Goal: Complete application form: Complete application form

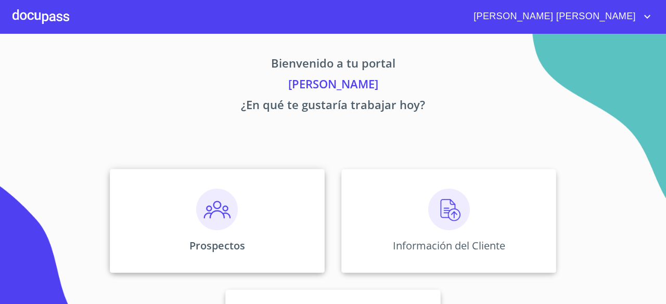
click at [242, 210] on div "Prospectos" at bounding box center [217, 221] width 215 height 104
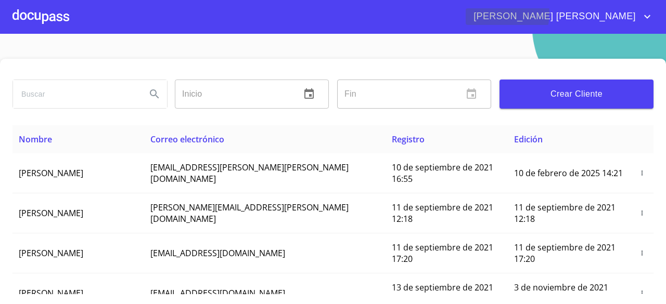
click at [598, 13] on span "[PERSON_NAME] [PERSON_NAME]" at bounding box center [552, 16] width 175 height 17
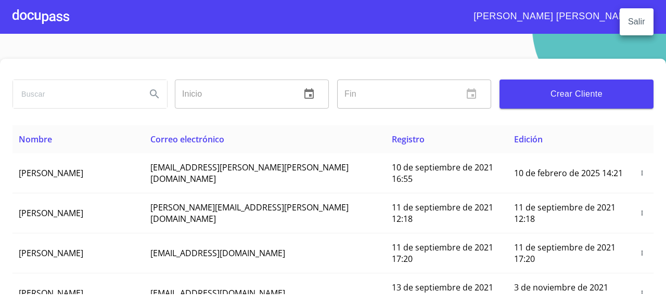
click at [59, 19] on div at bounding box center [333, 152] width 666 height 304
click at [38, 19] on div at bounding box center [40, 16] width 57 height 33
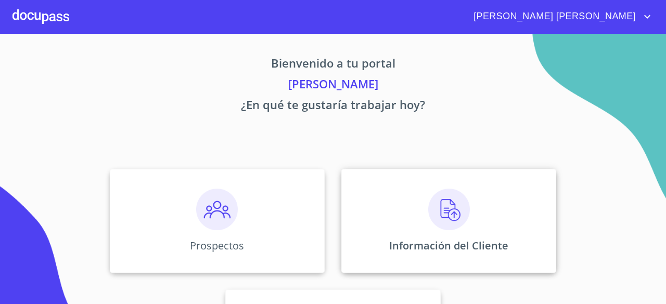
click at [440, 229] on img at bounding box center [449, 210] width 42 height 42
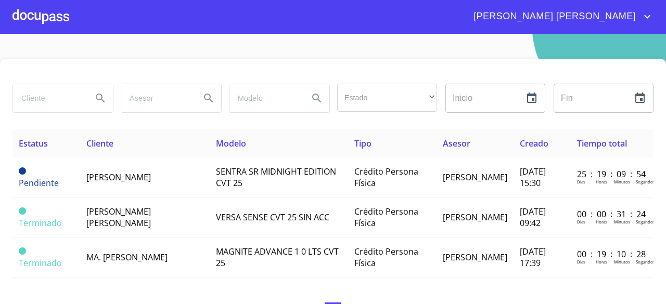
click at [38, 14] on div at bounding box center [40, 16] width 57 height 33
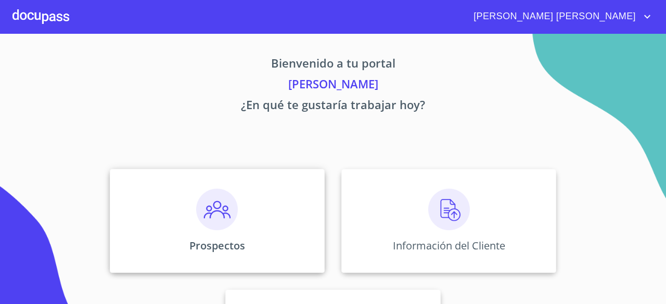
click at [213, 197] on img at bounding box center [217, 210] width 42 height 42
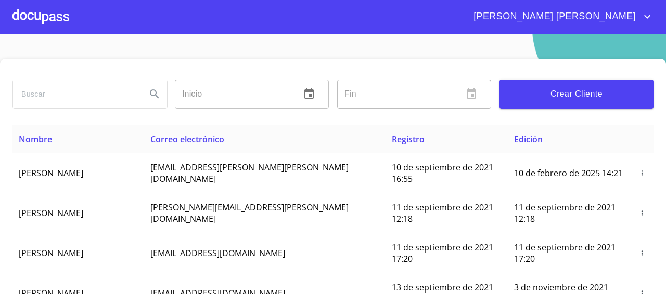
click at [554, 84] on button "Crear Cliente" at bounding box center [576, 94] width 154 height 29
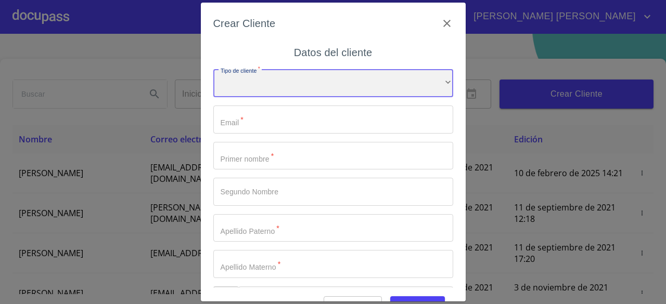
click at [313, 85] on div "​" at bounding box center [333, 83] width 240 height 28
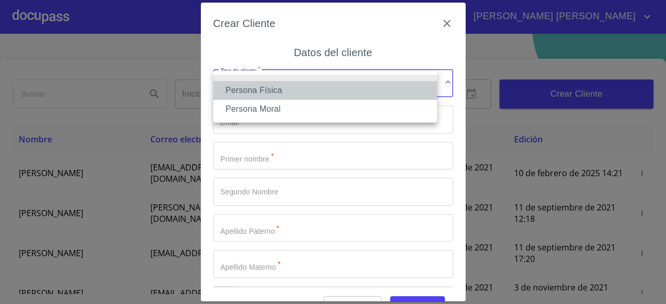
click at [301, 94] on li "Persona Física" at bounding box center [325, 90] width 224 height 19
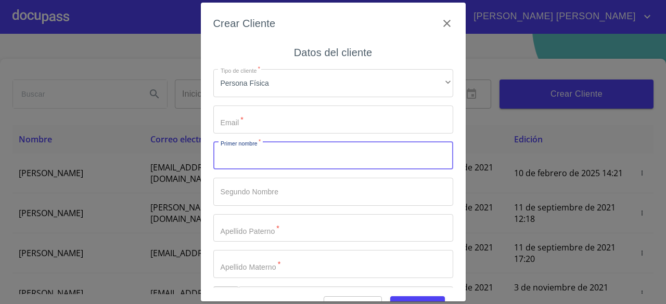
click at [270, 162] on input "Tipo de cliente   *" at bounding box center [333, 156] width 240 height 28
type input "g"
type input "F"
type input "[PERSON_NAME]"
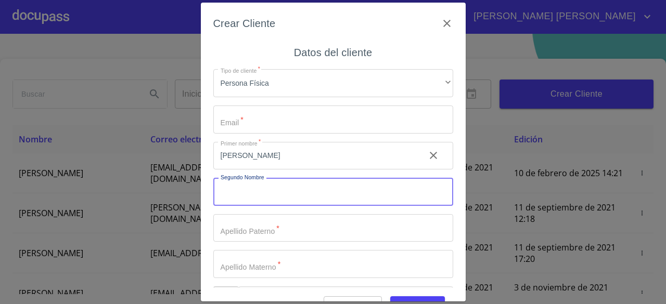
click at [268, 192] on input "Tipo de cliente   *" at bounding box center [333, 192] width 240 height 28
type input "[PERSON_NAME]"
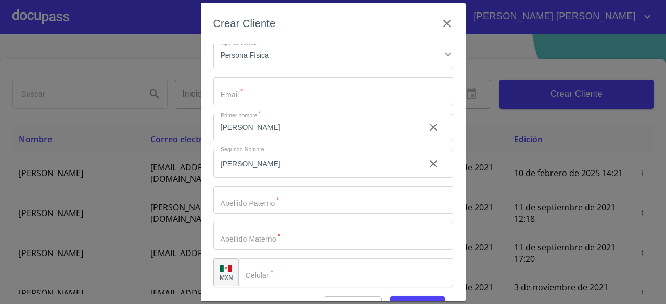
scroll to position [35, 0]
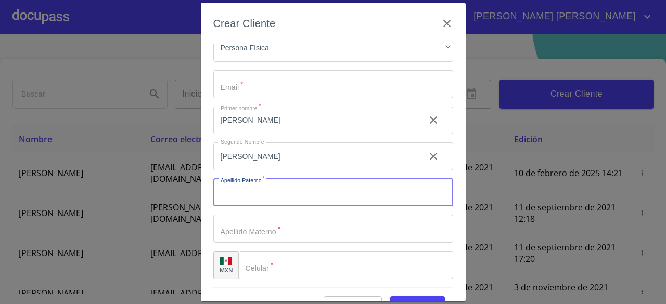
click at [268, 193] on input "Tipo de cliente   *" at bounding box center [333, 193] width 240 height 28
type input "[PERSON_NAME]"
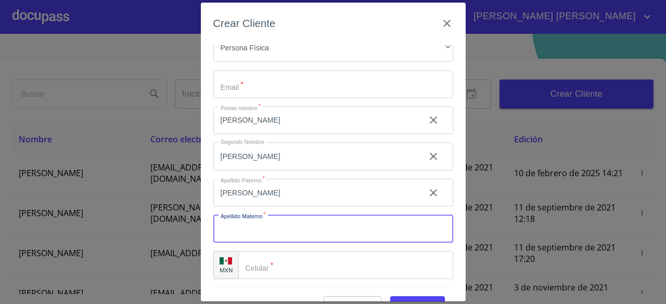
click at [268, 234] on input "Tipo de cliente   *" at bounding box center [333, 229] width 240 height 28
type input "[PERSON_NAME]"
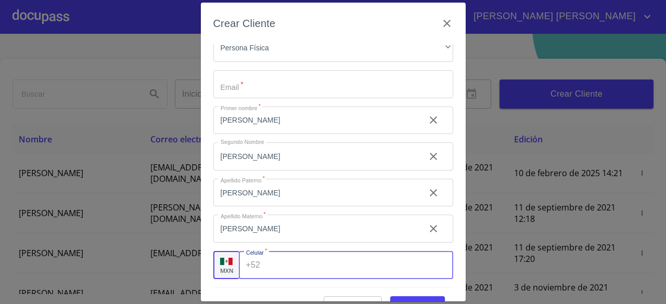
click at [382, 264] on input "Tipo de cliente   *" at bounding box center [358, 265] width 188 height 28
type input "[PHONE_NUMBER]"
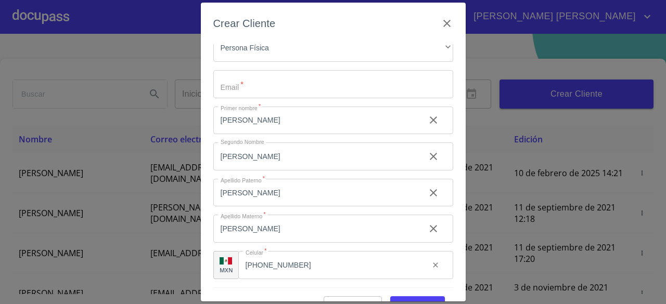
scroll to position [0, 0]
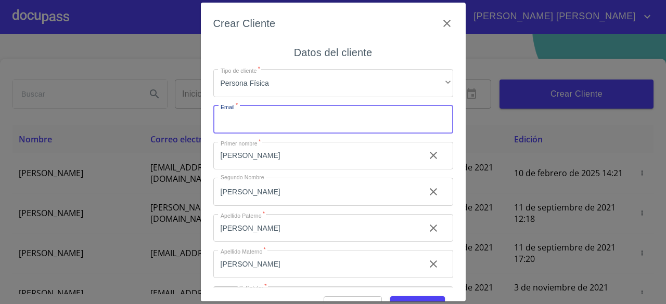
click at [370, 115] on input "Tipo de cliente   *" at bounding box center [333, 120] width 240 height 28
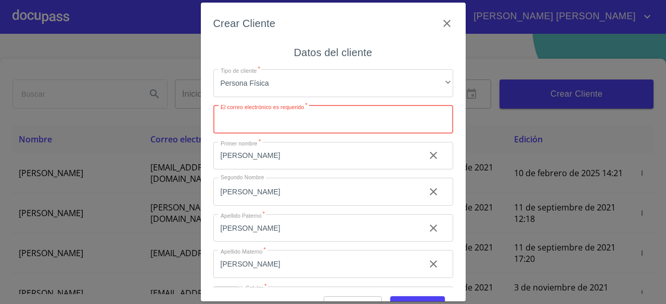
click at [394, 118] on input "Tipo de cliente   *" at bounding box center [333, 120] width 240 height 28
type input "[EMAIL_ADDRESS][DOMAIN_NAME]"
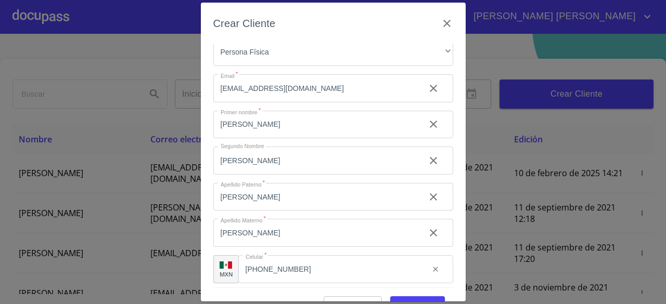
scroll to position [35, 0]
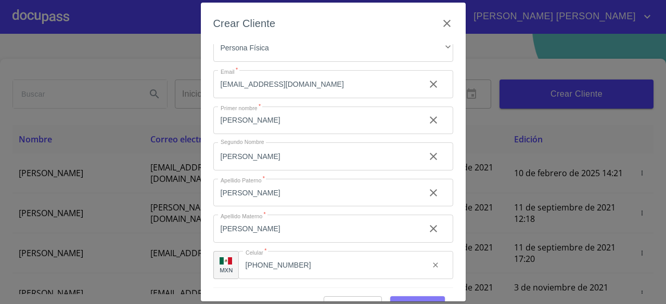
click at [414, 300] on span "Guardar" at bounding box center [417, 305] width 38 height 13
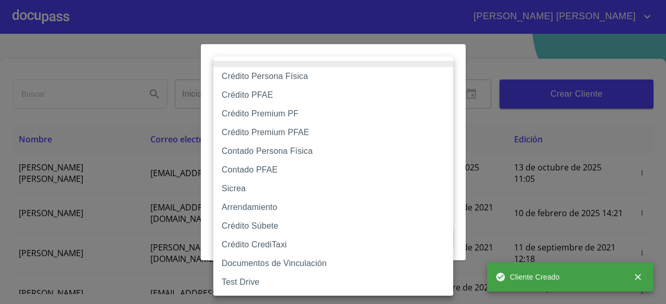
click at [373, 95] on body "[PERSON_NAME] [PERSON_NAME] Inicio ​ Fin ​ Crear Cliente Nombre Correo electrón…" at bounding box center [333, 152] width 666 height 304
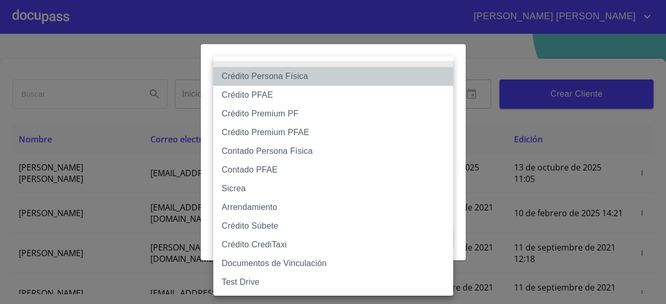
click at [347, 77] on li "Crédito Persona Física" at bounding box center [333, 76] width 240 height 19
type input "6009fb3c7d1714eb8809aa97"
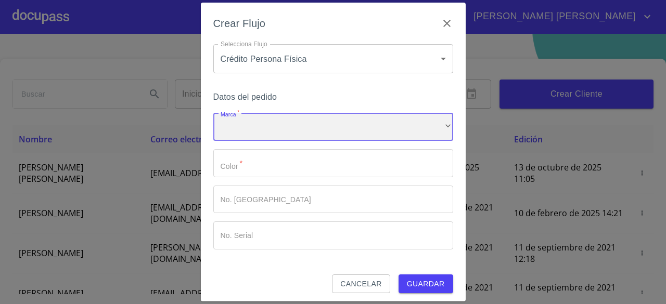
click at [322, 131] on div "​" at bounding box center [333, 127] width 240 height 28
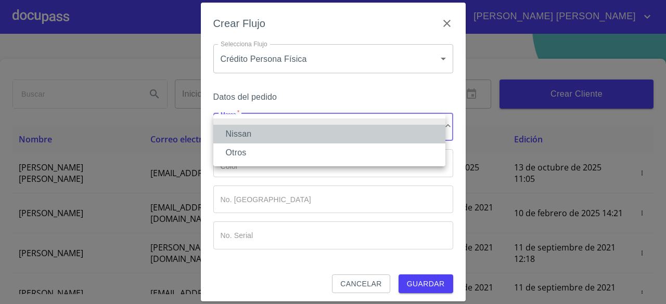
click at [311, 136] on li "Nissan" at bounding box center [329, 134] width 232 height 19
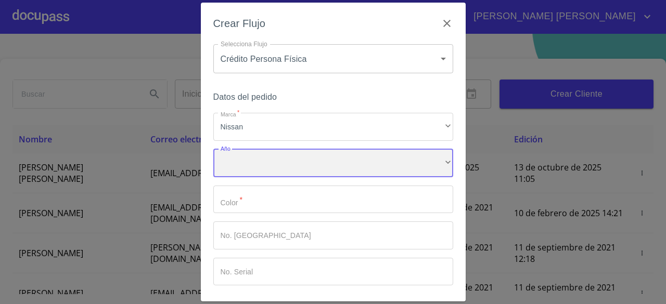
click at [298, 165] on div "​" at bounding box center [333, 163] width 240 height 28
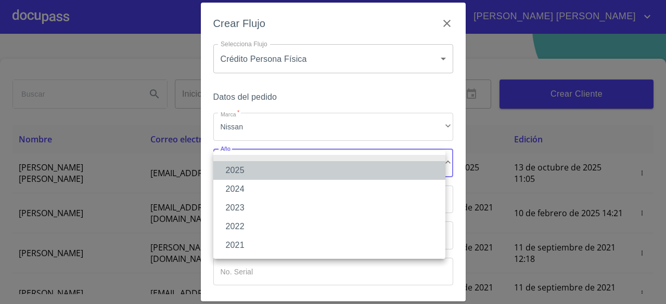
click at [285, 171] on li "2025" at bounding box center [329, 170] width 232 height 19
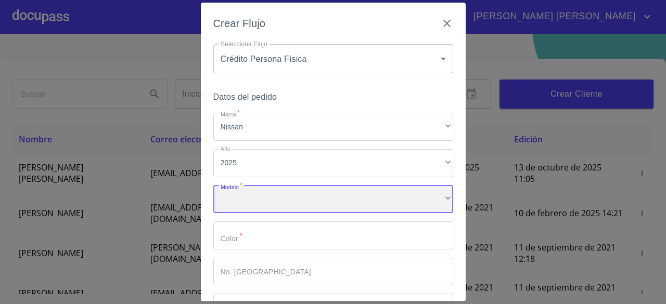
click at [283, 203] on div "​" at bounding box center [333, 200] width 240 height 28
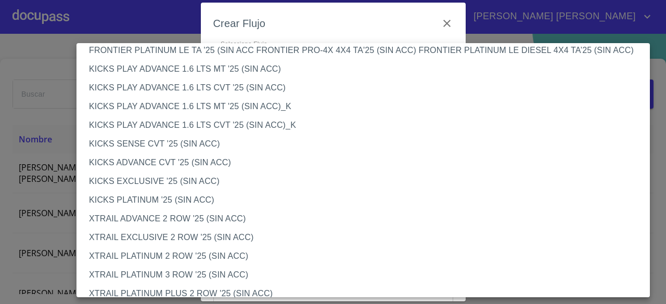
scroll to position [883, 0]
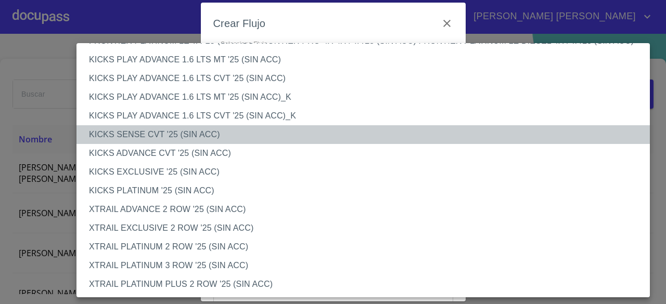
click at [259, 130] on li "KICKS SENSE CVT '25 (SIN ACC)" at bounding box center [366, 134] width 581 height 19
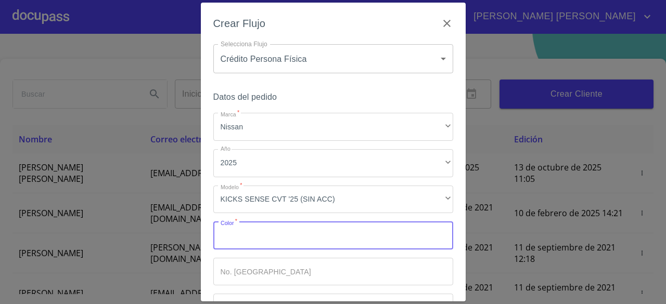
click at [294, 236] on input "Marca   *" at bounding box center [333, 235] width 240 height 28
type input "blanco"
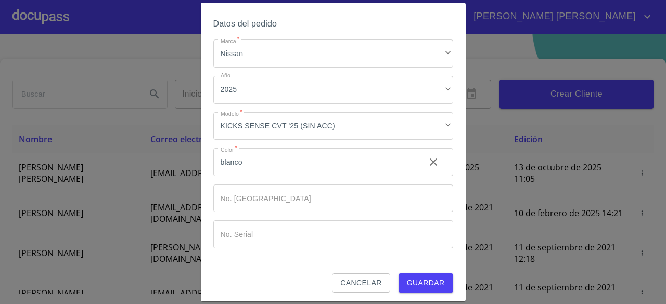
scroll to position [76, 0]
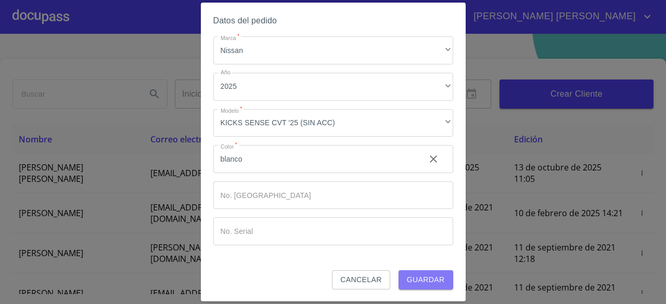
click at [428, 277] on span "Guardar" at bounding box center [426, 279] width 38 height 13
